Goal: Check status: Check status

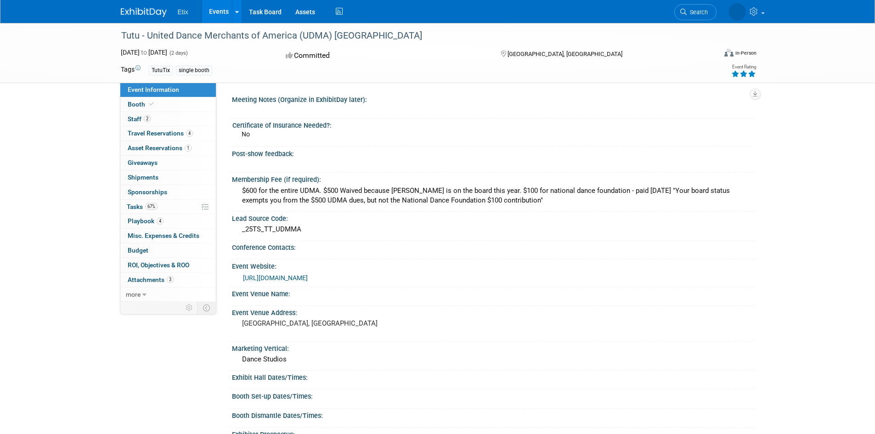
drag, startPoint x: 821, startPoint y: 0, endPoint x: 524, endPoint y: 118, distance: 319.5
click at [534, 124] on div "Certificate of Insurance Needed?:" at bounding box center [491, 123] width 518 height 11
